Goal: Task Accomplishment & Management: Complete application form

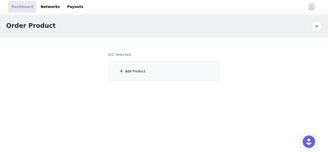
click at [28, 7] on link "Dashboard" at bounding box center [22, 7] width 28 height 12
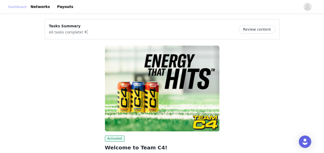
scroll to position [60, 0]
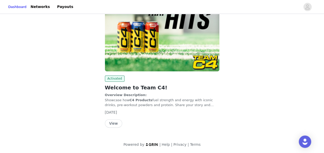
click at [115, 122] on button "View" at bounding box center [113, 123] width 17 height 8
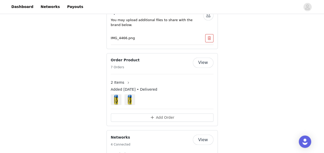
scroll to position [322, 0]
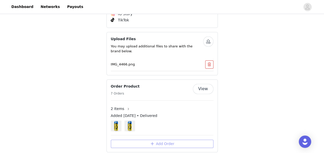
click at [173, 140] on button "Add Order" at bounding box center [162, 144] width 103 height 8
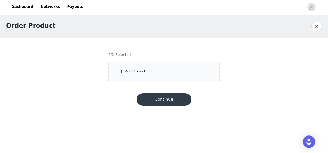
click at [121, 75] on div "Add Product" at bounding box center [163, 71] width 111 height 19
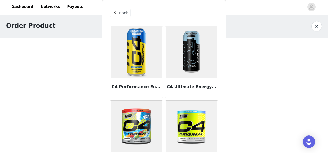
click at [145, 52] on img at bounding box center [137, 52] width 52 height 52
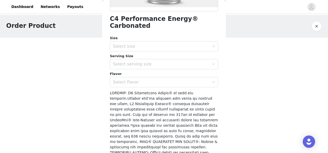
scroll to position [134, 0]
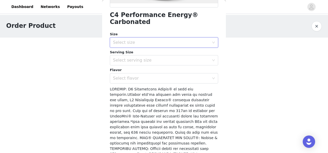
click at [172, 45] on div "Select size" at bounding box center [162, 43] width 99 height 10
click at [167, 51] on li "12 Pack" at bounding box center [162, 53] width 104 height 8
click at [158, 57] on div "Select serving size" at bounding box center [162, 60] width 99 height 10
click at [148, 69] on li "16oz" at bounding box center [162, 72] width 104 height 8
click at [142, 78] on div "Select flavor" at bounding box center [161, 78] width 96 height 5
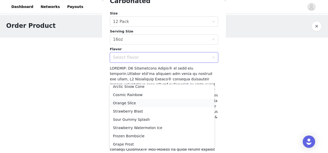
scroll to position [20, 0]
click at [122, 144] on li "Grape Frost" at bounding box center [162, 143] width 104 height 8
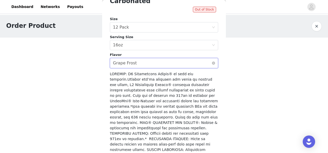
click at [152, 59] on div "Select flavor Grape Frost" at bounding box center [162, 63] width 99 height 10
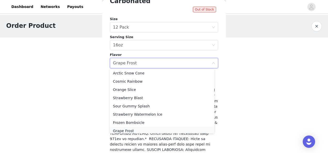
scroll to position [19, 0]
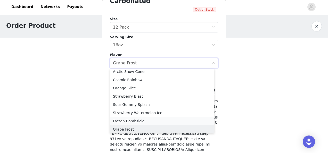
click at [133, 119] on li "Frozen Bombsicle" at bounding box center [162, 121] width 104 height 8
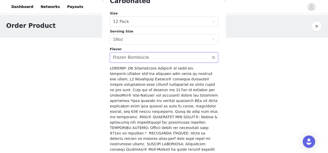
click at [150, 61] on div "Select flavor Frozen Bombsicle" at bounding box center [162, 58] width 99 height 10
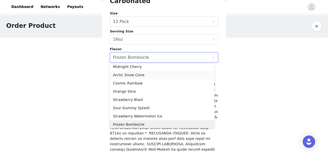
scroll to position [10, 0]
click at [130, 102] on li "Strawberry Blast" at bounding box center [162, 100] width 104 height 8
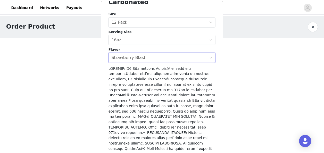
scroll to position [192, 0]
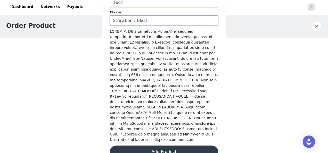
click at [161, 146] on button "Add Product" at bounding box center [164, 152] width 108 height 12
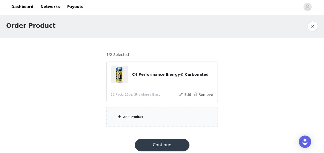
click at [126, 112] on div "Add Product" at bounding box center [161, 116] width 111 height 19
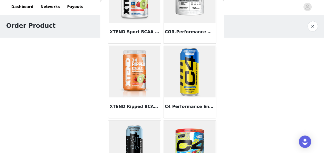
scroll to position [280, 0]
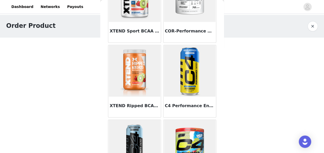
click at [198, 80] on img at bounding box center [190, 71] width 52 height 52
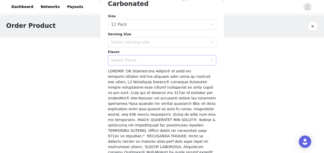
scroll to position [149, 0]
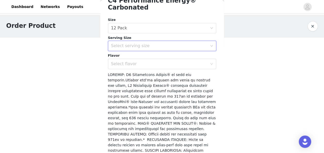
click at [146, 42] on div "Select serving size" at bounding box center [160, 46] width 99 height 10
click at [138, 60] on li "16oz" at bounding box center [160, 57] width 104 height 8
click at [137, 68] on div "Select flavor" at bounding box center [160, 64] width 99 height 10
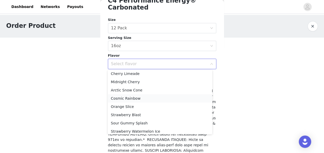
scroll to position [0, 0]
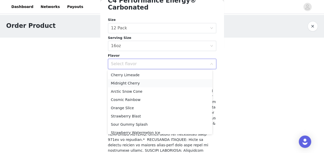
click at [129, 84] on li "Midnight Cherry" at bounding box center [160, 83] width 104 height 8
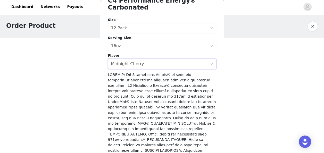
scroll to position [192, 0]
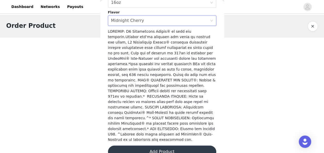
click at [160, 146] on button "Add Product" at bounding box center [162, 152] width 108 height 12
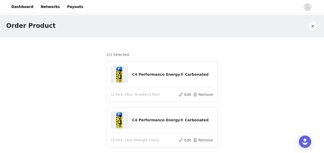
scroll to position [30, 0]
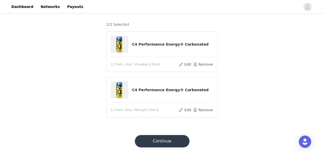
click at [171, 143] on button "Continue" at bounding box center [162, 141] width 55 height 12
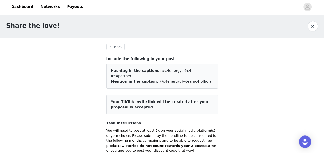
click at [119, 48] on button "Back" at bounding box center [115, 47] width 19 height 6
